Goal: Task Accomplishment & Management: Manage account settings

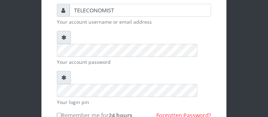
scroll to position [54, 0]
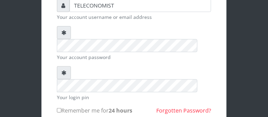
click at [59, 108] on input "Remember me for 24 hours" at bounding box center [59, 110] width 4 height 4
checkbox input "true"
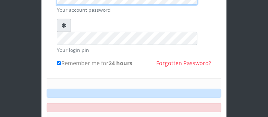
scroll to position [108, 0]
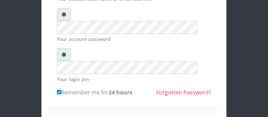
scroll to position [54, 0]
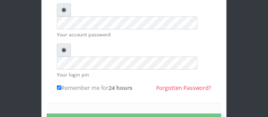
scroll to position [59, 0]
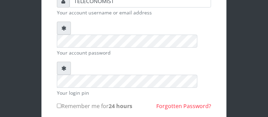
scroll to position [59, 0]
click at [58, 104] on input "Remember me for 24 hours" at bounding box center [59, 106] width 4 height 4
checkbox input "true"
